Goal: Information Seeking & Learning: Check status

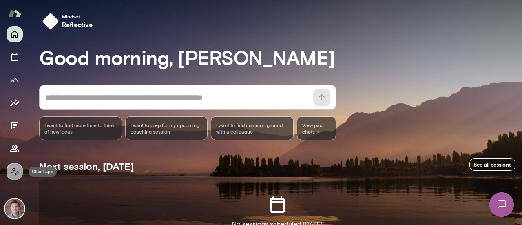
click at [13, 173] on icon "Client app" at bounding box center [15, 171] width 10 height 10
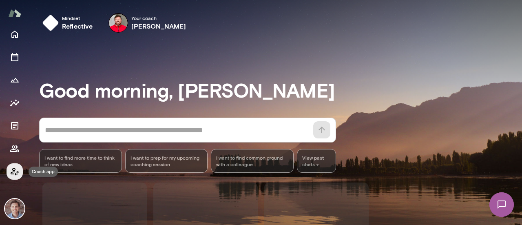
click at [13, 173] on icon "Coach app" at bounding box center [15, 171] width 10 height 10
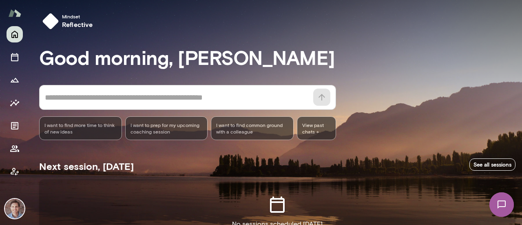
click at [15, 203] on img at bounding box center [15, 209] width 20 height 20
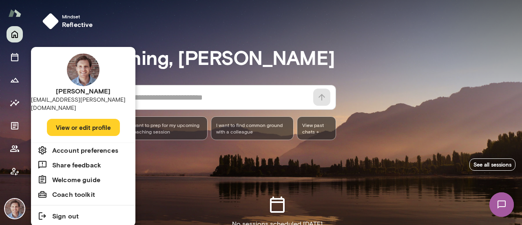
click at [15, 203] on div at bounding box center [261, 112] width 522 height 225
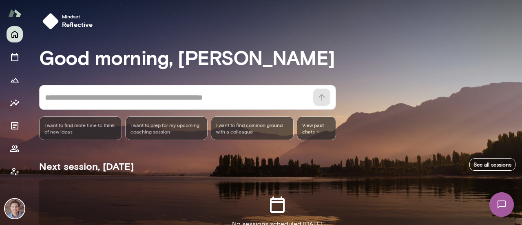
click at [15, 203] on img at bounding box center [15, 209] width 20 height 20
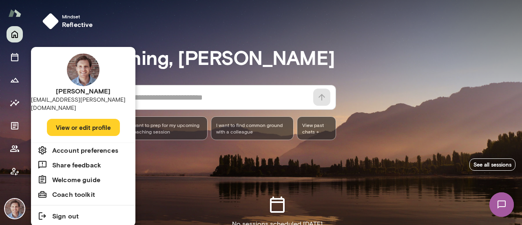
click at [321, 180] on div at bounding box center [261, 112] width 522 height 225
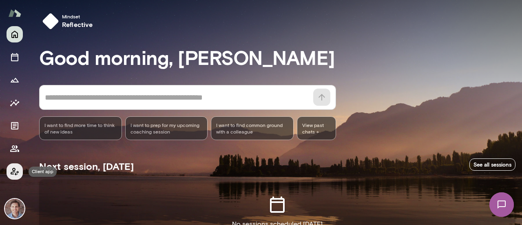
click at [15, 172] on icon "Client app" at bounding box center [15, 171] width 10 height 10
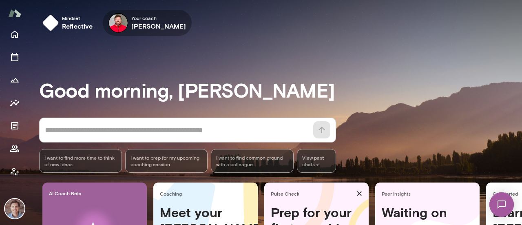
click at [141, 24] on h6 "[PERSON_NAME]" at bounding box center [158, 26] width 55 height 10
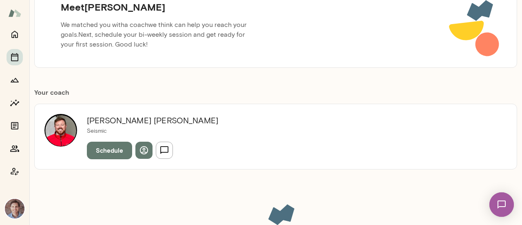
scroll to position [107, 0]
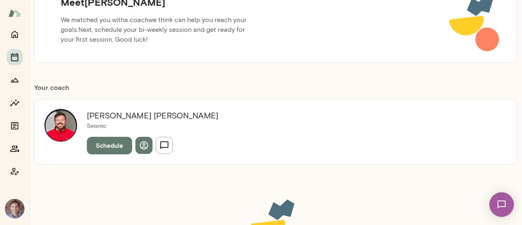
click at [59, 123] on img at bounding box center [60, 125] width 33 height 33
click at [14, 168] on icon "Coach app" at bounding box center [15, 171] width 10 height 10
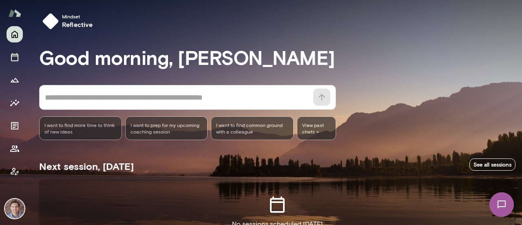
drag, startPoint x: 522, startPoint y: 48, endPoint x: 522, endPoint y: 114, distance: 66.1
click at [522, 114] on div at bounding box center [261, 75] width 522 height 150
drag, startPoint x: 519, startPoint y: 110, endPoint x: 518, endPoint y: 152, distance: 42.0
click at [518, 152] on div "Mindset reflective Good morning, [PERSON_NAME] * ​ ​ I want to find more time t…" at bounding box center [261, 112] width 522 height 225
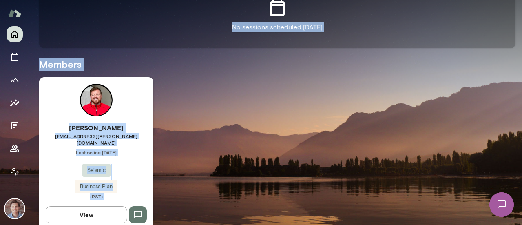
click at [82, 211] on button "View" at bounding box center [87, 214] width 82 height 17
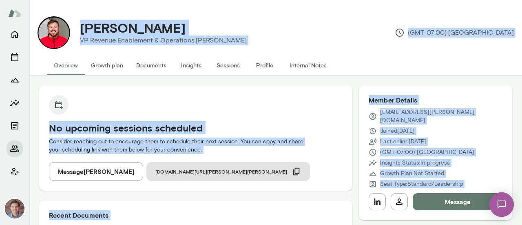
click at [291, 106] on div "No upcoming sessions scheduled Consider reaching out to encourage them to sched…" at bounding box center [195, 137] width 313 height 105
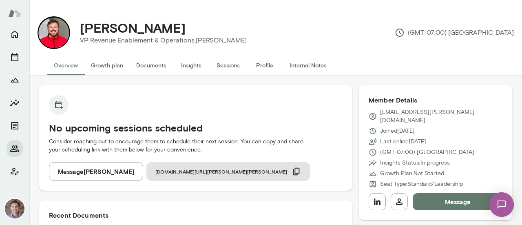
click at [195, 66] on button "Insights" at bounding box center [191, 65] width 37 height 20
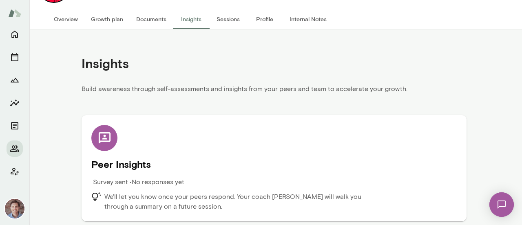
scroll to position [49, 0]
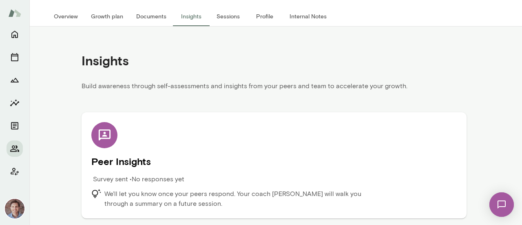
click at [102, 144] on div at bounding box center [104, 135] width 26 height 26
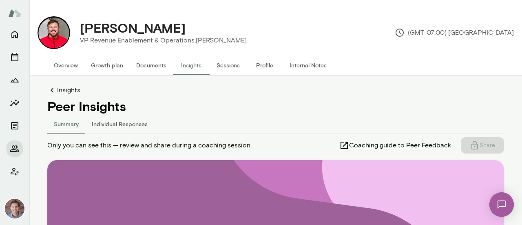
click at [118, 122] on button "Individual Responses" at bounding box center [119, 124] width 69 height 20
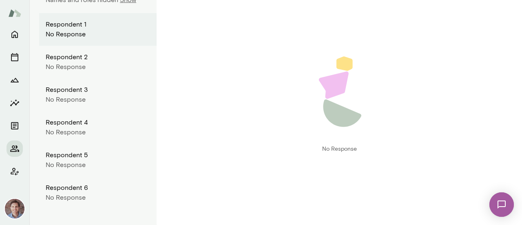
scroll to position [101, 0]
